Goal: Information Seeking & Learning: Learn about a topic

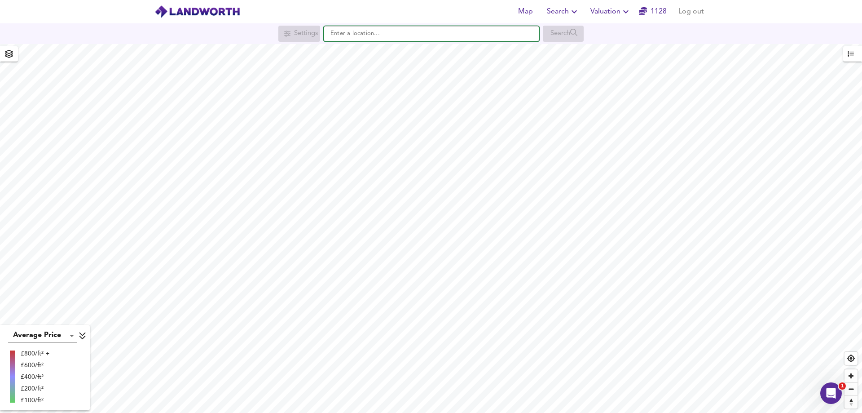
click at [353, 38] on input "text" at bounding box center [431, 33] width 215 height 15
paste input "TN15 6PT"
type input "St Edith's Rd, Kemsing, Sevenoaks TN15 6PT"
checkbox input "false"
checkbox input "true"
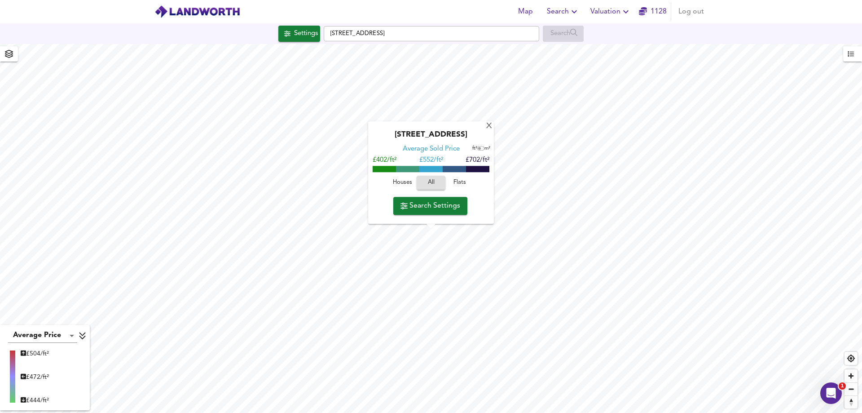
click at [404, 181] on span "Houses" at bounding box center [402, 183] width 24 height 10
type input "201"
click at [404, 186] on span "Houses" at bounding box center [402, 183] width 20 height 10
